Goal: Task Accomplishment & Management: Use online tool/utility

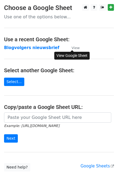
click at [75, 47] on small "View" at bounding box center [75, 48] width 8 height 4
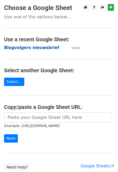
click at [19, 46] on strong "Blogvolgers nieuwsbrief" at bounding box center [31, 47] width 55 height 5
click at [43, 48] on strong "Blogvolgers nieuwsbrief" at bounding box center [31, 47] width 55 height 5
